Goal: Information Seeking & Learning: Learn about a topic

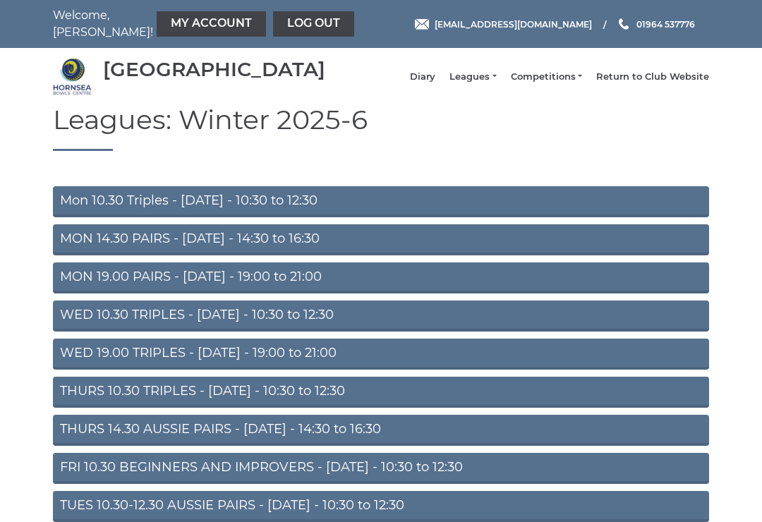
click at [247, 205] on link "Mon 10.30 Triples - [DATE] - 10:30 to 12:30" at bounding box center [381, 201] width 656 height 31
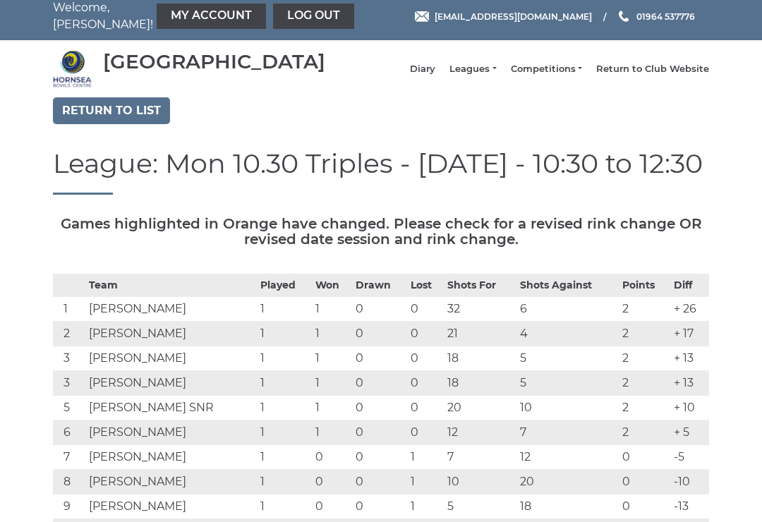
scroll to position [9, 0]
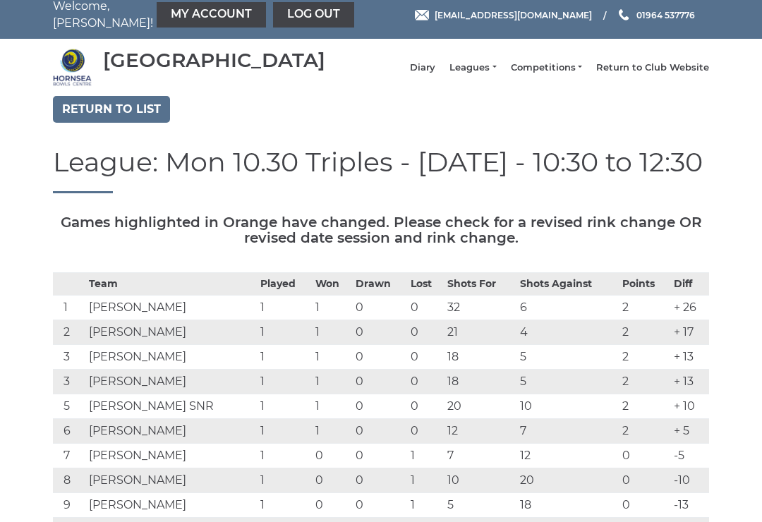
click at [491, 74] on link "Leagues" at bounding box center [472, 67] width 47 height 13
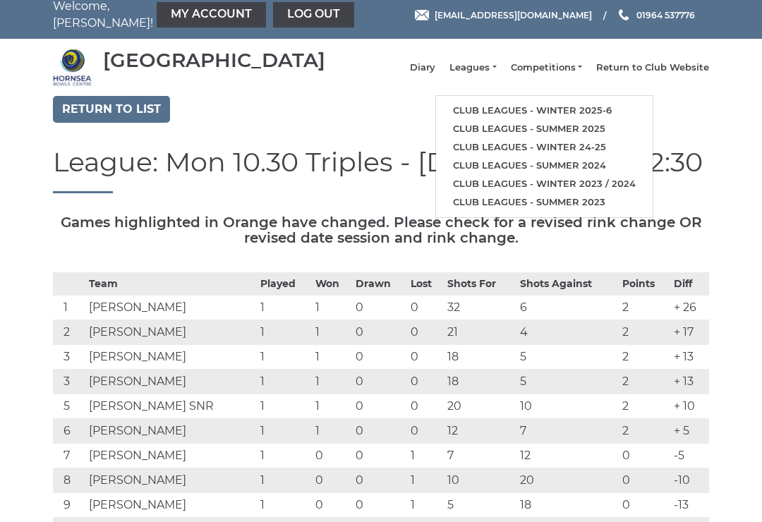
click at [595, 114] on link "Club leagues - Winter 2025-6" at bounding box center [544, 111] width 217 height 18
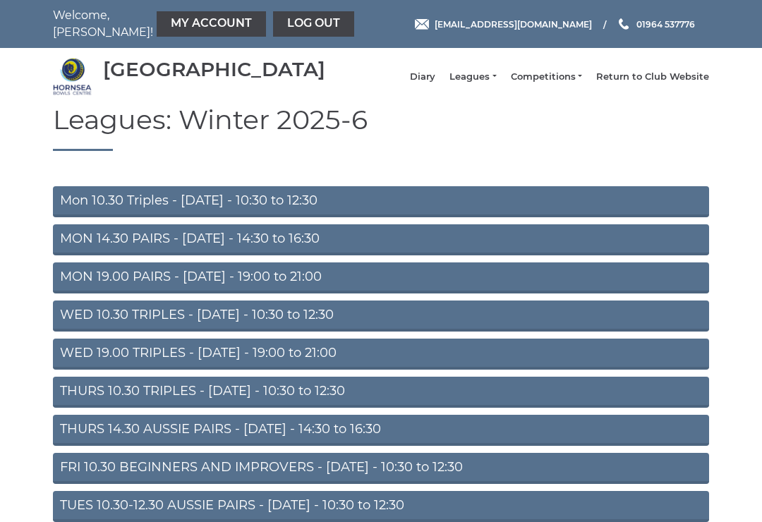
click at [270, 245] on link "MON 14.30 PAIRS - [DATE] - 14:30 to 16:30" at bounding box center [381, 239] width 656 height 31
click at [277, 248] on link "MON 14.30 PAIRS - [DATE] - 14:30 to 16:30" at bounding box center [381, 239] width 656 height 31
